Goal: Find specific page/section: Find specific page/section

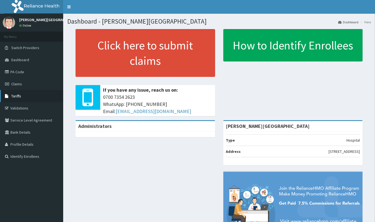
click at [15, 93] on link "Tariffs" at bounding box center [31, 96] width 63 height 12
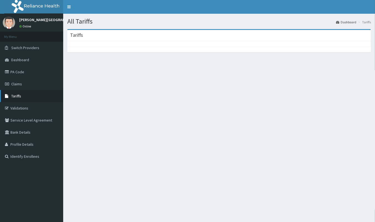
click at [22, 94] on link "Tariffs" at bounding box center [31, 96] width 63 height 12
click at [13, 68] on link "PA Code" at bounding box center [31, 72] width 63 height 12
click at [18, 95] on span "Tariffs" at bounding box center [16, 96] width 10 height 5
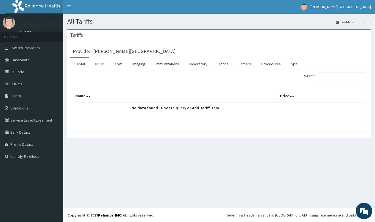
click at [104, 64] on link "Drugs" at bounding box center [100, 64] width 18 height 12
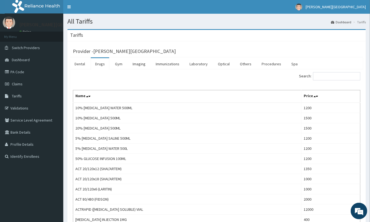
click at [104, 63] on link "Drugs" at bounding box center [100, 64] width 18 height 12
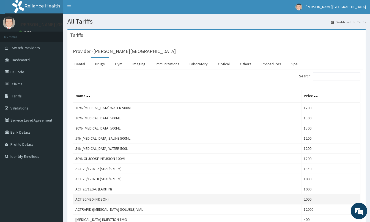
click at [289, 200] on td "ACT 80/480 (FIDSON)" at bounding box center [187, 200] width 228 height 10
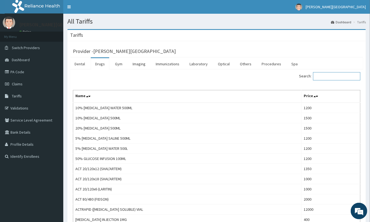
click at [329, 73] on input "Search:" at bounding box center [336, 76] width 47 height 8
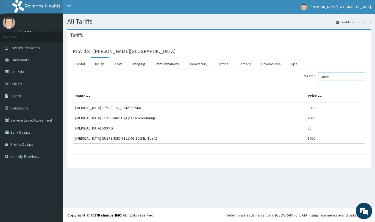
type input "amox"
click at [22, 68] on link "PA Code" at bounding box center [31, 72] width 63 height 12
